Goal: Transaction & Acquisition: Purchase product/service

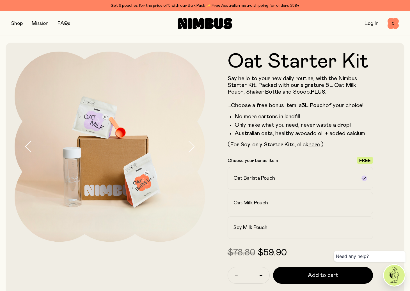
click at [11, 22] on button "button" at bounding box center [17, 24] width 12 height 8
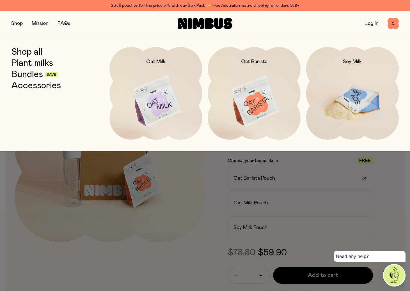
click at [365, 92] on img at bounding box center [352, 101] width 93 height 109
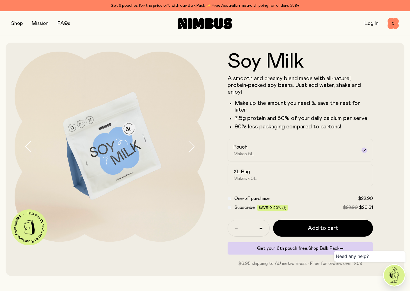
click at [192, 148] on icon "button" at bounding box center [191, 147] width 8 height 12
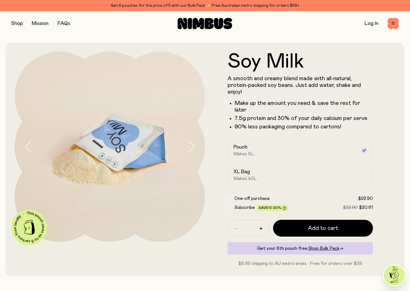
click at [192, 148] on icon "button" at bounding box center [191, 147] width 8 height 12
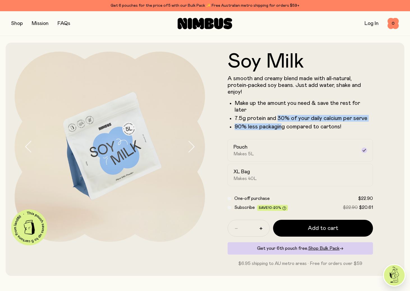
drag, startPoint x: 278, startPoint y: 111, endPoint x: 281, endPoint y: 122, distance: 12.0
click at [281, 122] on ul "Make up the amount you need & save the rest for later 7.5g protein and 30% of y…" at bounding box center [301, 115] width 146 height 30
click at [282, 124] on p "90% less packaging compared to cartons!" at bounding box center [304, 127] width 139 height 7
click at [191, 149] on icon "button" at bounding box center [191, 147] width 8 height 12
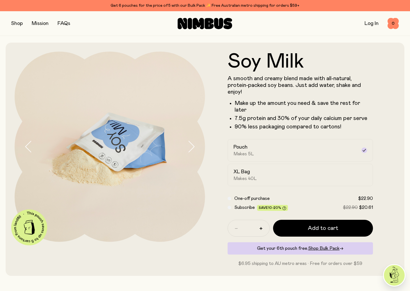
click at [191, 149] on icon "button" at bounding box center [191, 147] width 8 height 12
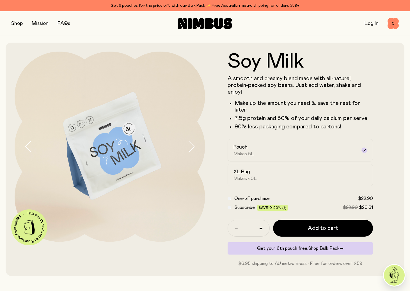
click at [214, 134] on form "Soy Milk A smooth and creamy blend made with all-natural, protein-packed soy be…" at bounding box center [300, 160] width 191 height 216
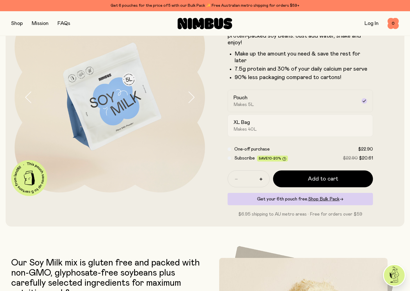
scroll to position [48, 0]
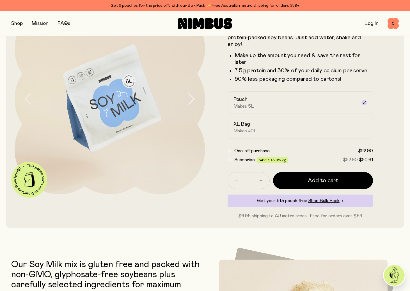
click at [221, 125] on form "Soy Milk A smooth and creamy blend made with all-natural, protein-packed soy be…" at bounding box center [300, 112] width 191 height 216
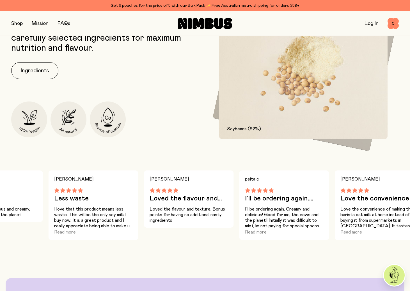
scroll to position [0, 0]
